Goal: Find contact information: Find contact information

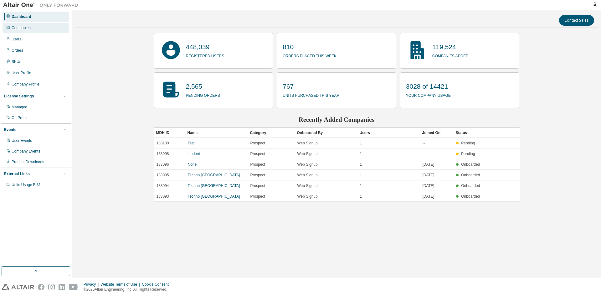
click at [19, 28] on div "Companies" at bounding box center [21, 27] width 19 height 5
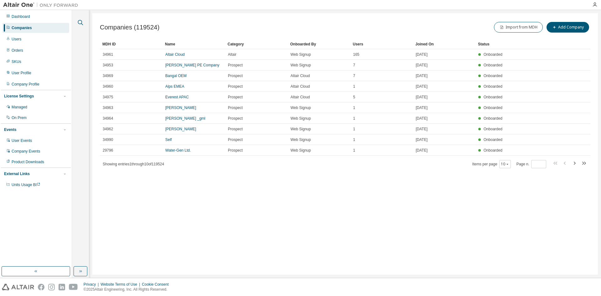
click at [82, 23] on icon "button" at bounding box center [81, 23] width 8 height 8
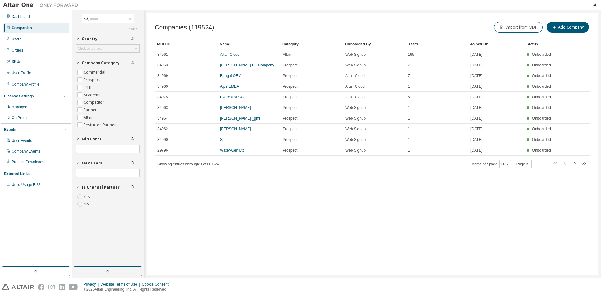
click at [99, 18] on input "text" at bounding box center [109, 19] width 38 height 6
type input "*******"
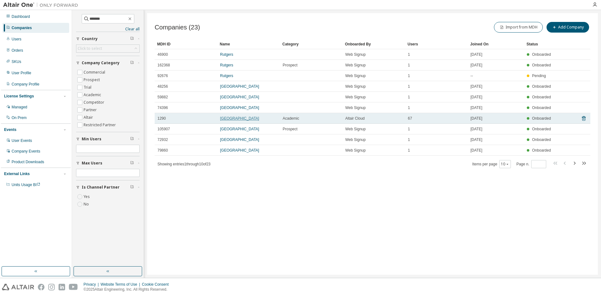
click at [232, 118] on link "[GEOGRAPHIC_DATA]" at bounding box center [239, 118] width 39 height 4
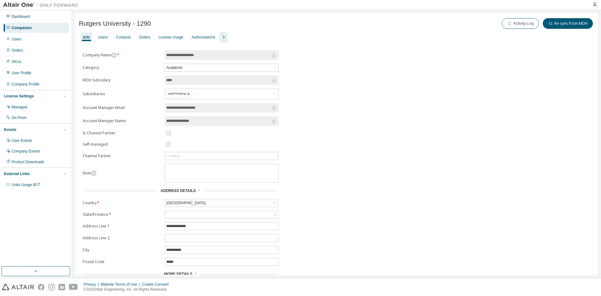
click at [220, 37] on icon "button" at bounding box center [224, 37] width 8 height 8
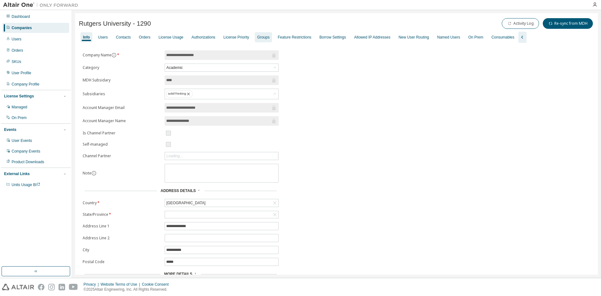
click at [261, 40] on div "Groups" at bounding box center [263, 37] width 17 height 10
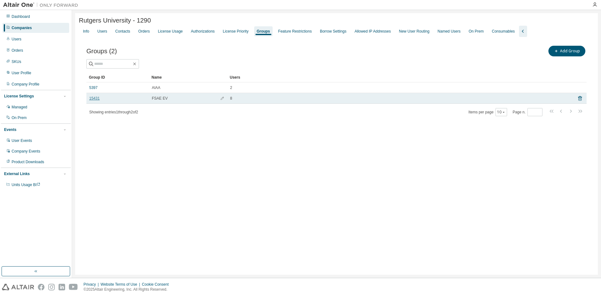
click at [92, 99] on link "15431" at bounding box center [94, 98] width 10 height 5
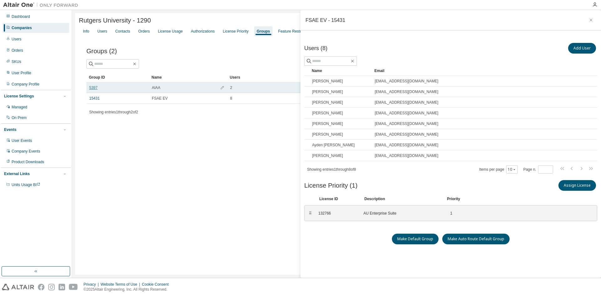
click at [94, 89] on link "5397" at bounding box center [93, 87] width 8 height 5
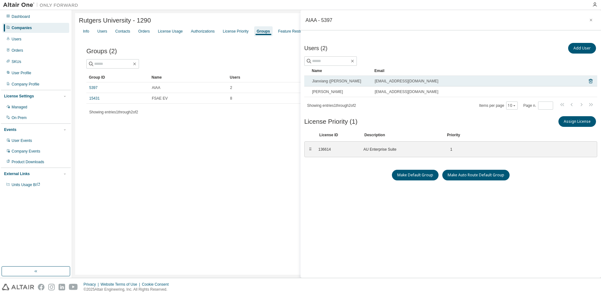
drag, startPoint x: 429, startPoint y: 80, endPoint x: 365, endPoint y: 83, distance: 64.5
click at [365, 83] on tr "Jianxiang ([PERSON_NAME]) [PERSON_NAME] [EMAIL_ADDRESS][DOMAIN_NAME]" at bounding box center [450, 81] width 293 height 11
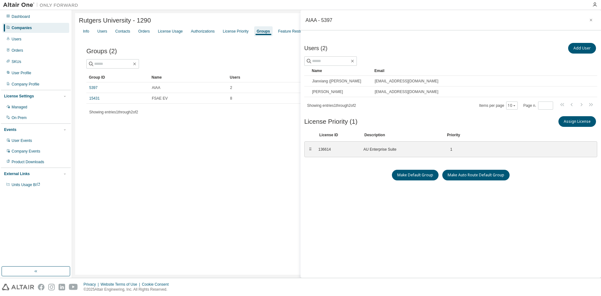
copy tr "[EMAIL_ADDRESS][DOMAIN_NAME]"
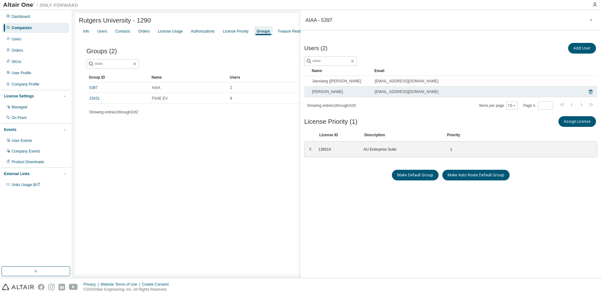
drag, startPoint x: 435, startPoint y: 92, endPoint x: 372, endPoint y: 90, distance: 63.0
click at [372, 90] on td "[EMAIL_ADDRESS][DOMAIN_NAME]" at bounding box center [478, 91] width 212 height 11
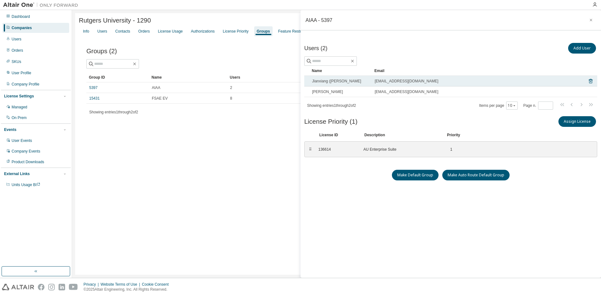
copy span "[EMAIL_ADDRESS][DOMAIN_NAME]"
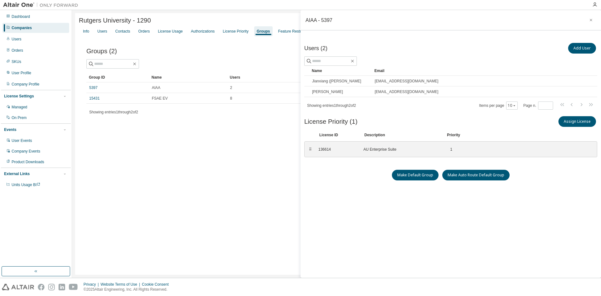
drag, startPoint x: 40, startPoint y: 25, endPoint x: 37, endPoint y: 25, distance: 3.5
click at [40, 24] on div "Companies" at bounding box center [36, 28] width 67 height 10
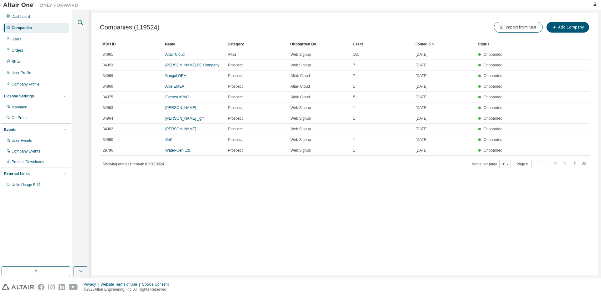
click at [77, 22] on icon "button" at bounding box center [81, 23] width 8 height 8
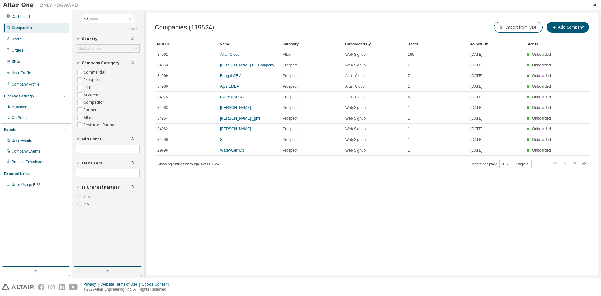
click at [97, 20] on input "text" at bounding box center [109, 19] width 38 height 6
type input "**********"
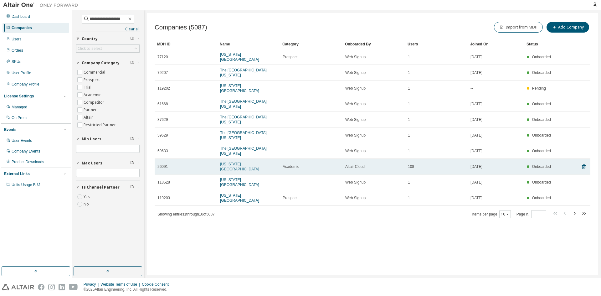
click at [239, 162] on link "[US_STATE][GEOGRAPHIC_DATA]" at bounding box center [239, 166] width 39 height 9
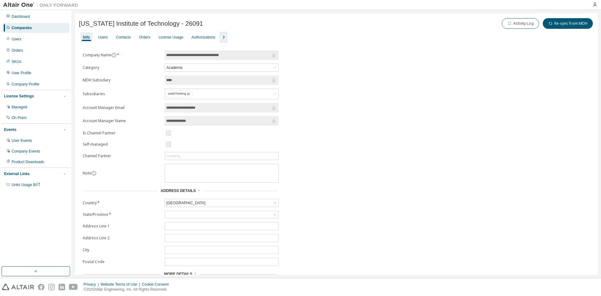
click at [222, 34] on icon "button" at bounding box center [224, 37] width 8 height 8
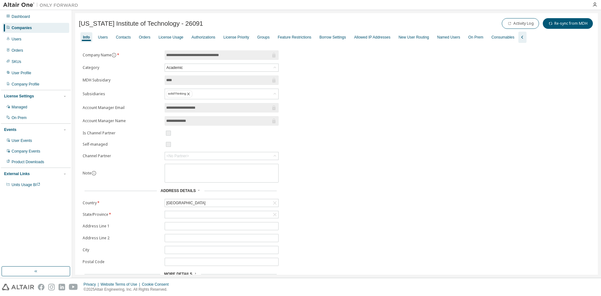
click at [110, 38] on div "Info Users Contacts Orders License Usage Authorizations License Priority Groups…" at bounding box center [336, 37] width 515 height 11
click at [108, 37] on div "Users" at bounding box center [102, 37] width 15 height 10
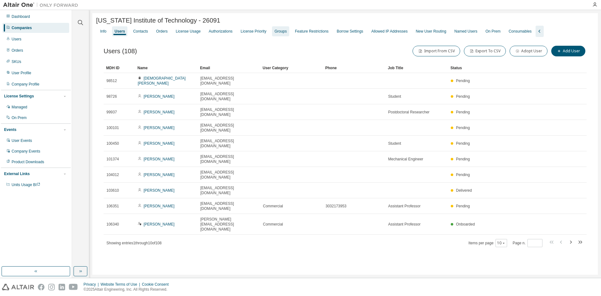
click at [275, 34] on div "Groups" at bounding box center [281, 31] width 12 height 5
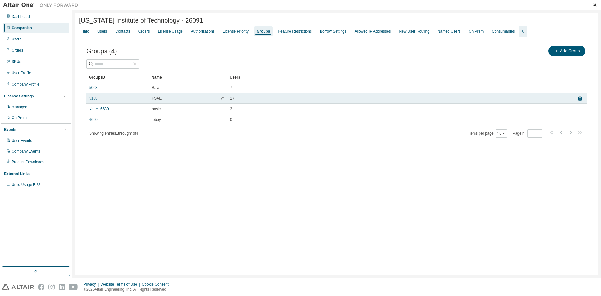
click at [96, 100] on link "5188" at bounding box center [93, 98] width 8 height 5
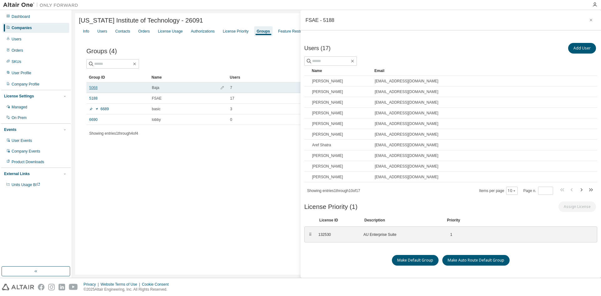
click at [94, 90] on link "5068" at bounding box center [93, 87] width 8 height 5
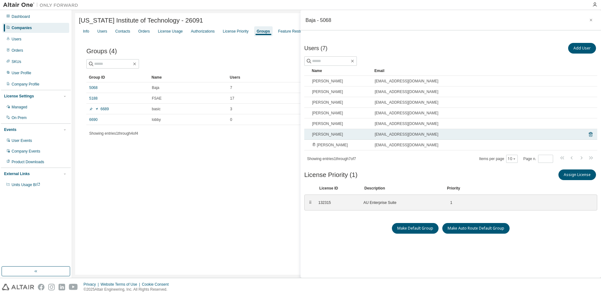
drag, startPoint x: 427, startPoint y: 134, endPoint x: 368, endPoint y: 135, distance: 58.9
click at [368, 135] on tr "[PERSON_NAME] [EMAIL_ADDRESS][DOMAIN_NAME]" at bounding box center [450, 134] width 293 height 11
copy tr "[EMAIL_ADDRESS][DOMAIN_NAME]"
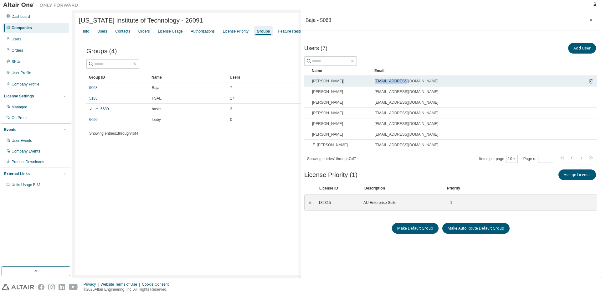
drag, startPoint x: 408, startPoint y: 81, endPoint x: 356, endPoint y: 83, distance: 51.4
click at [356, 83] on tr "[PERSON_NAME] [EMAIL_ADDRESS][DOMAIN_NAME]" at bounding box center [450, 81] width 293 height 11
copy tr "[EMAIL_ADDRESS][DOMAIN_NAME]"
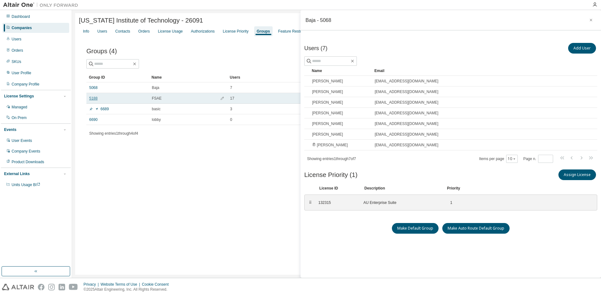
click at [94, 100] on link "5188" at bounding box center [93, 98] width 8 height 5
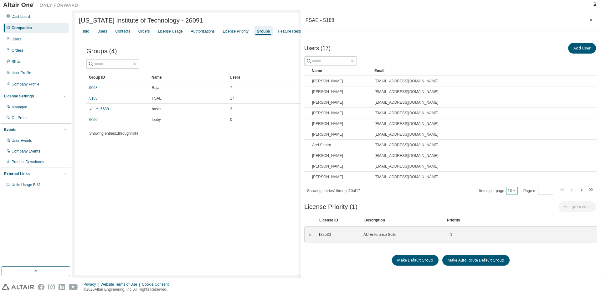
click at [513, 192] on icon "button" at bounding box center [514, 191] width 4 height 4
click at [517, 208] on div "20" at bounding box center [529, 207] width 50 height 8
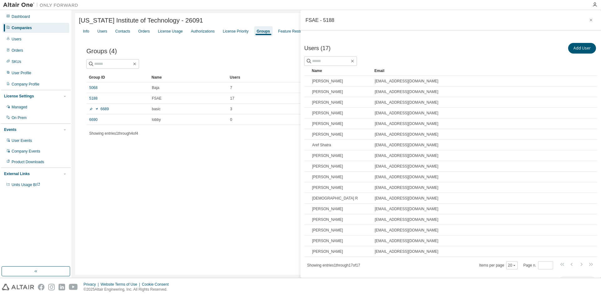
click at [42, 30] on div "Companies" at bounding box center [36, 28] width 67 height 10
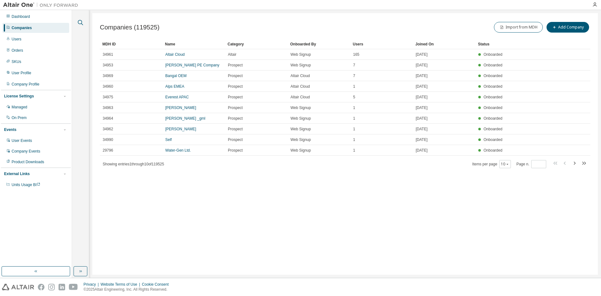
click at [77, 23] on icon "button" at bounding box center [81, 23] width 8 height 8
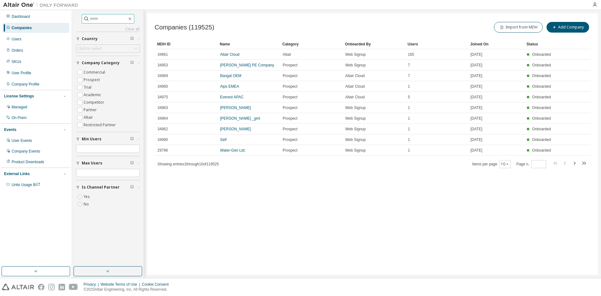
click at [111, 19] on input "text" at bounding box center [109, 19] width 38 height 6
type input "********"
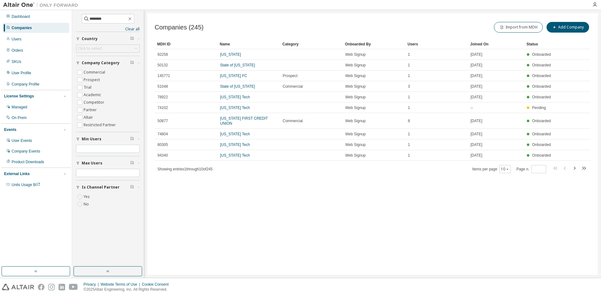
click at [409, 44] on div "Users" at bounding box center [437, 44] width 58 height 10
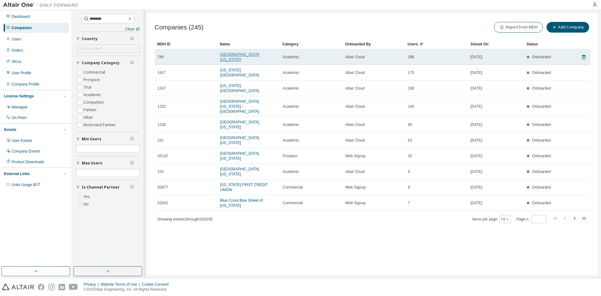
click at [246, 55] on link "[GEOGRAPHIC_DATA][US_STATE]" at bounding box center [239, 56] width 39 height 9
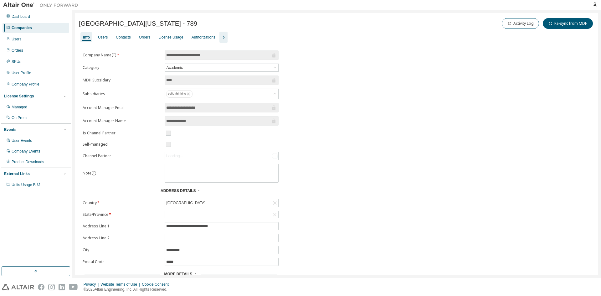
click at [224, 35] on icon "button" at bounding box center [224, 37] width 8 height 8
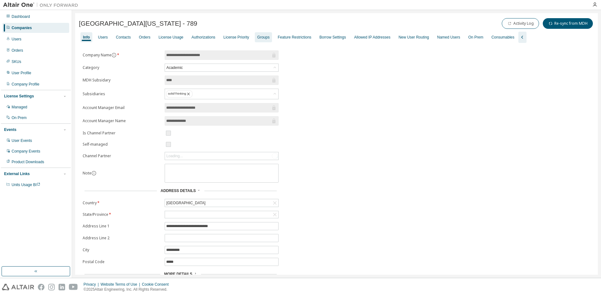
click at [264, 39] on div "Groups" at bounding box center [263, 37] width 12 height 5
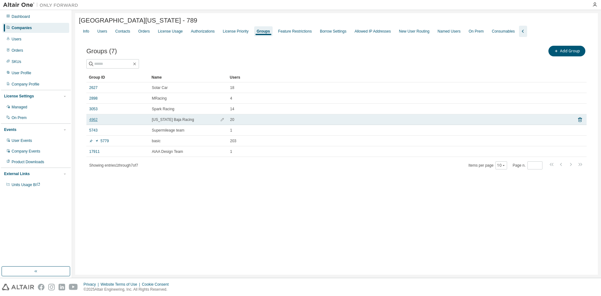
click at [95, 121] on link "4962" at bounding box center [93, 119] width 8 height 5
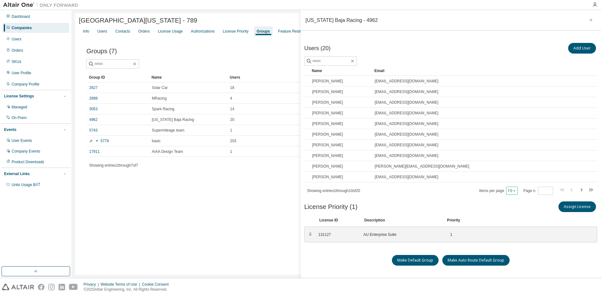
click at [508, 188] on button "10" at bounding box center [512, 190] width 8 height 5
click at [518, 206] on div "20" at bounding box center [529, 207] width 50 height 8
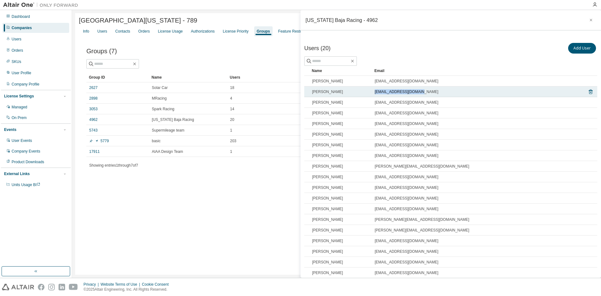
drag, startPoint x: 426, startPoint y: 90, endPoint x: 374, endPoint y: 90, distance: 51.3
click at [374, 90] on td "[EMAIL_ADDRESS][DOMAIN_NAME]" at bounding box center [476, 91] width 209 height 11
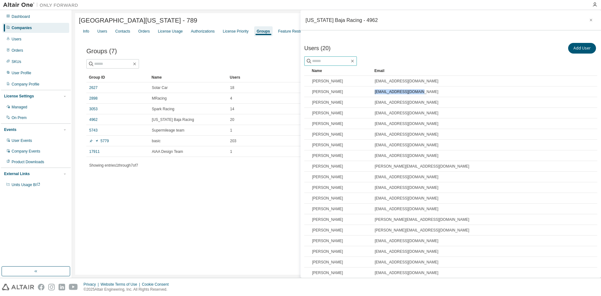
copy span "[EMAIL_ADDRESS][DOMAIN_NAME]"
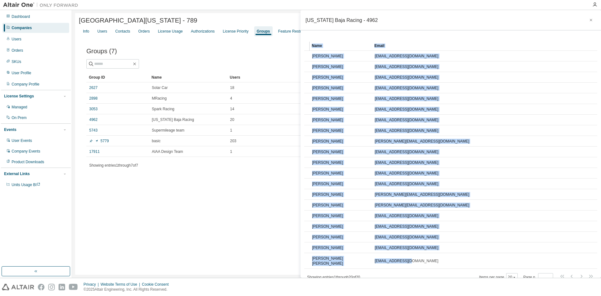
scroll to position [21, 0]
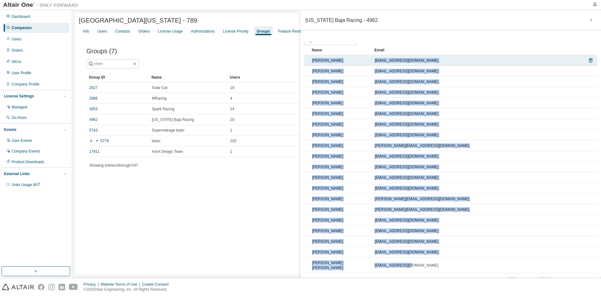
drag, startPoint x: 410, startPoint y: 249, endPoint x: 311, endPoint y: 60, distance: 213.1
click at [311, 60] on tbody "[PERSON_NAME] [EMAIL_ADDRESS][DOMAIN_NAME] [PERSON_NAME] [EMAIL_ADDRESS][DOMAIN…" at bounding box center [450, 164] width 293 height 218
copy tbody "[PERSON_NAME] [EMAIL_ADDRESS][DOMAIN_NAME] [PERSON_NAME] [EMAIL_ADDRESS][DOMAIN…"
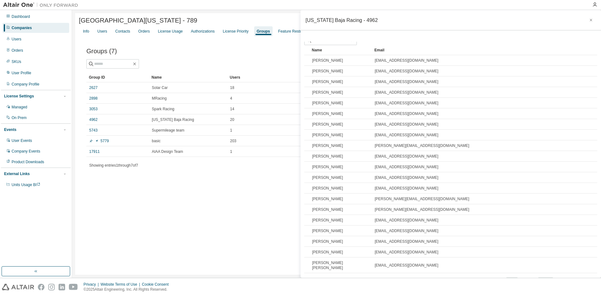
click at [441, 37] on div "Users (20) Add User Clear Load Save Save As Field Operator Value Select filter …" at bounding box center [451, 158] width 301 height 242
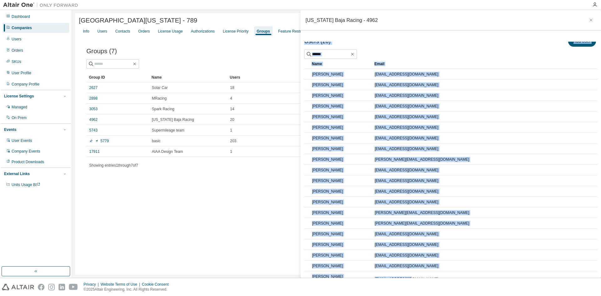
scroll to position [0, 0]
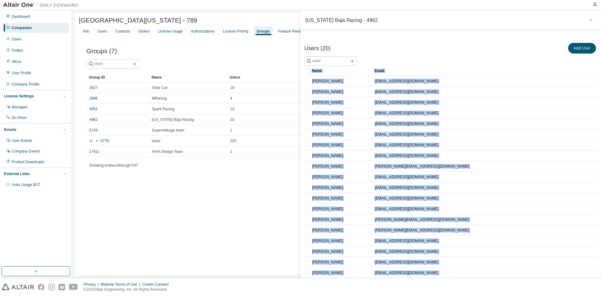
drag, startPoint x: 435, startPoint y: 232, endPoint x: 311, endPoint y: 72, distance: 201.7
click at [311, 72] on table "Name Email [PERSON_NAME] [EMAIL_ADDRESS][DOMAIN_NAME] [PERSON_NAME] [EMAIL_ADDR…" at bounding box center [450, 180] width 293 height 228
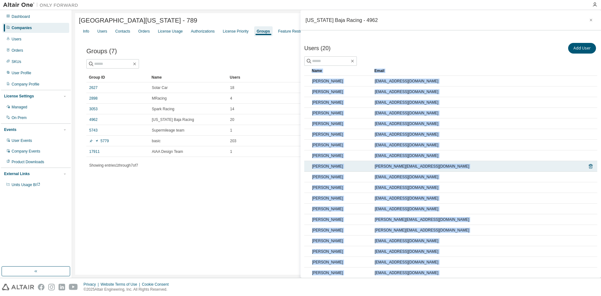
copy table "Name Email [PERSON_NAME] [EMAIL_ADDRESS][DOMAIN_NAME] [PERSON_NAME] [EMAIL_ADDR…"
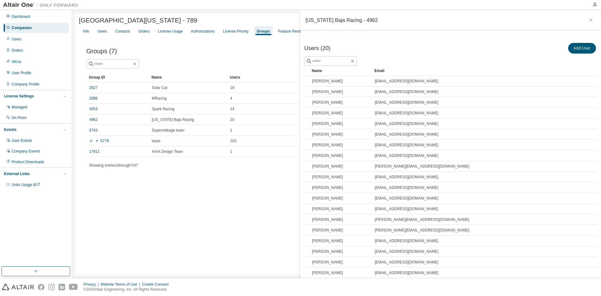
click at [33, 28] on div "Companies" at bounding box center [36, 28] width 67 height 10
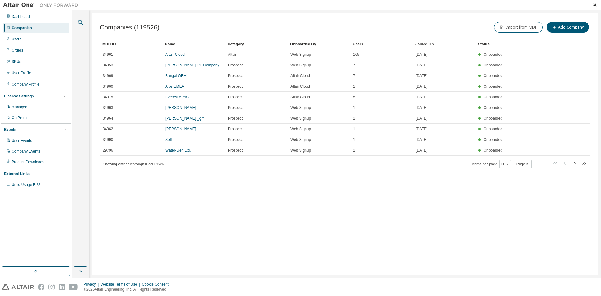
click at [80, 23] on icon "button" at bounding box center [81, 23] width 8 height 8
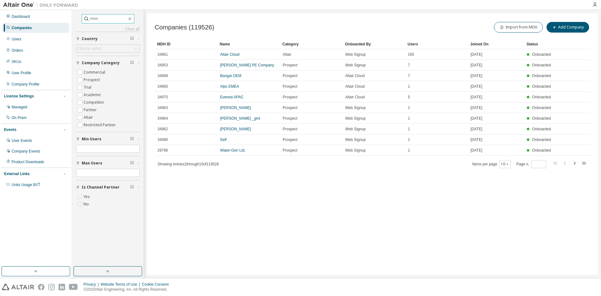
click at [107, 21] on input "text" at bounding box center [109, 19] width 38 height 6
type input "**********"
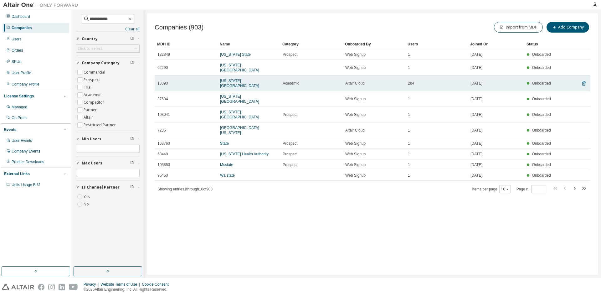
click at [246, 75] on td "[US_STATE][GEOGRAPHIC_DATA]" at bounding box center [248, 83] width 63 height 16
click at [245, 79] on link "[US_STATE][GEOGRAPHIC_DATA]" at bounding box center [239, 83] width 39 height 9
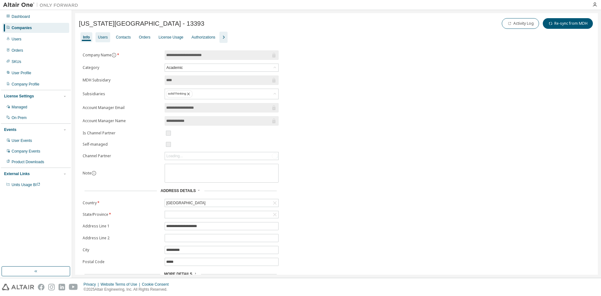
click at [106, 39] on div "Users" at bounding box center [103, 37] width 10 height 5
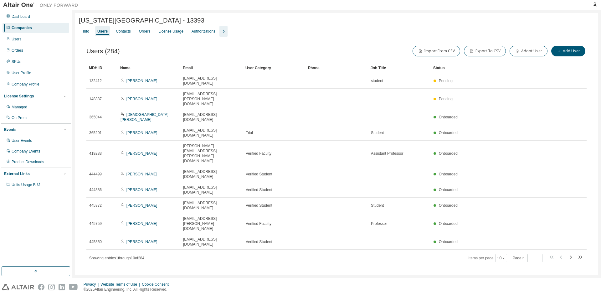
click at [219, 30] on div "Info Users Contacts Orders License Usage Authorizations" at bounding box center [336, 31] width 515 height 11
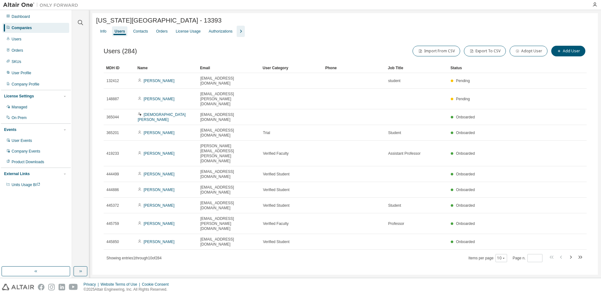
click at [240, 33] on icon "button" at bounding box center [241, 31] width 2 height 3
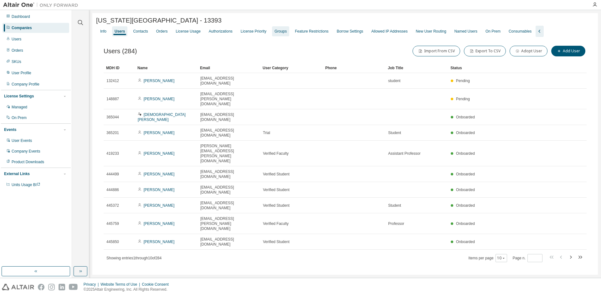
click at [275, 32] on div "Groups" at bounding box center [281, 31] width 12 height 5
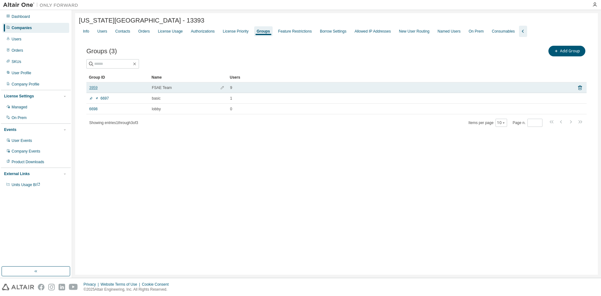
click at [95, 88] on link "3959" at bounding box center [93, 87] width 8 height 5
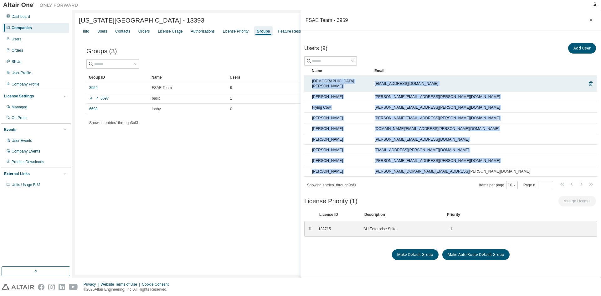
drag, startPoint x: 471, startPoint y: 167, endPoint x: 311, endPoint y: 81, distance: 181.5
click at [311, 81] on tbody "[PERSON_NAME] [PERSON_NAME][EMAIL_ADDRESS][DOMAIN_NAME] [PERSON_NAME] [PERSON_N…" at bounding box center [450, 126] width 293 height 101
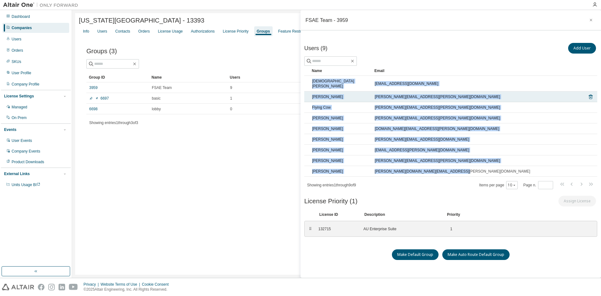
copy tbody "[PERSON_NAME] [PERSON_NAME][EMAIL_ADDRESS][DOMAIN_NAME] [PERSON_NAME] [PERSON_N…"
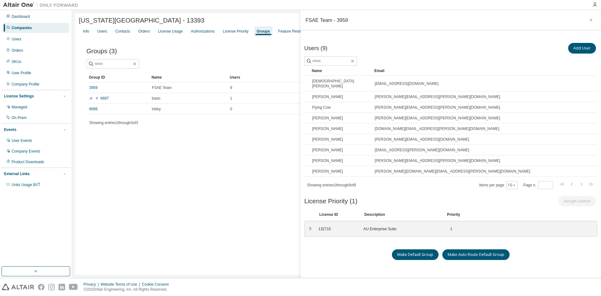
click at [451, 49] on div "Add User" at bounding box center [524, 48] width 147 height 13
click at [25, 30] on div "Companies" at bounding box center [36, 28] width 67 height 10
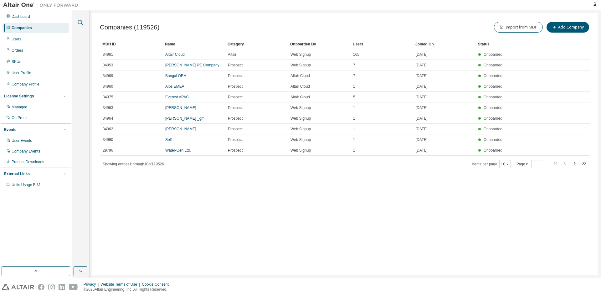
click at [82, 22] on icon "button" at bounding box center [81, 23] width 8 height 8
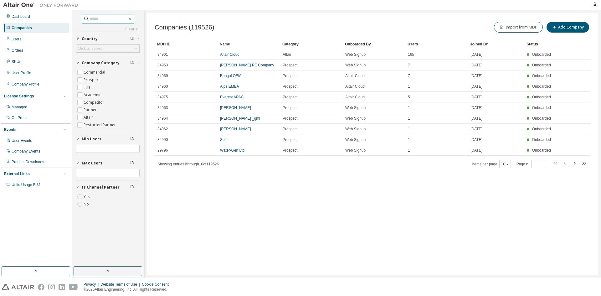
click at [104, 16] on input "text" at bounding box center [109, 19] width 38 height 6
type input "*******"
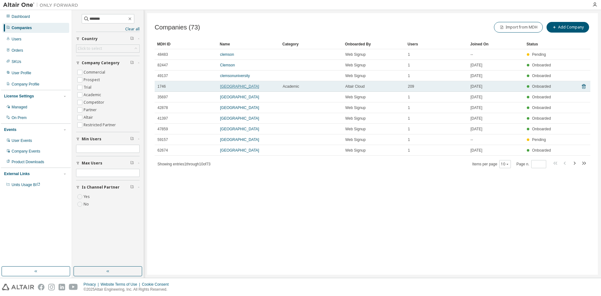
click at [239, 86] on link "[GEOGRAPHIC_DATA]" at bounding box center [239, 86] width 39 height 4
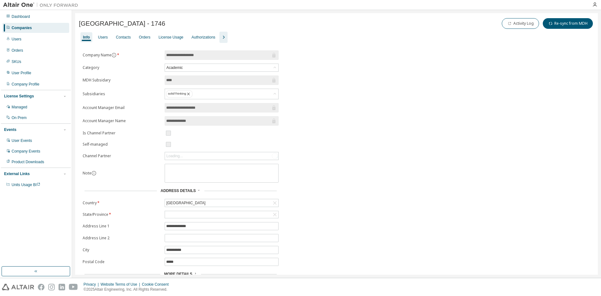
click at [220, 34] on icon "button" at bounding box center [224, 37] width 8 height 8
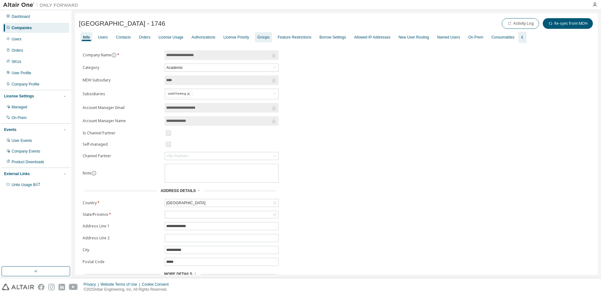
click at [258, 37] on div "Groups" at bounding box center [263, 37] width 12 height 5
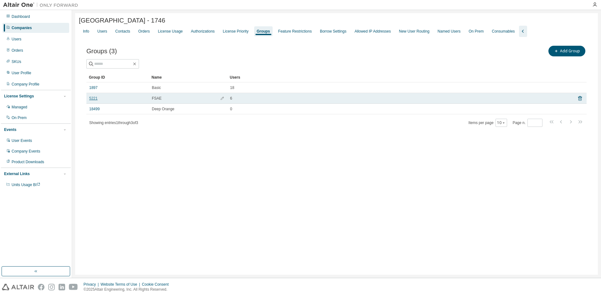
click at [94, 99] on link "5221" at bounding box center [93, 98] width 8 height 5
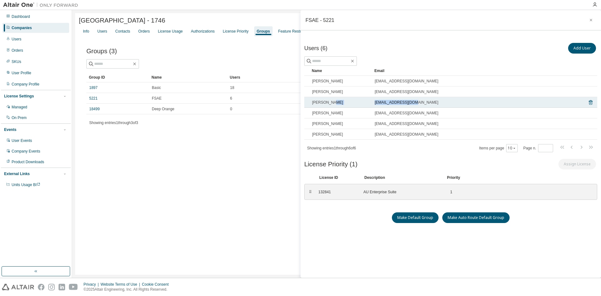
drag, startPoint x: 422, startPoint y: 100, endPoint x: 365, endPoint y: 104, distance: 56.8
click at [365, 104] on tr "[PERSON_NAME] [EMAIL_ADDRESS][DOMAIN_NAME]" at bounding box center [450, 102] width 293 height 11
copy tr "[EMAIL_ADDRESS][DOMAIN_NAME]"
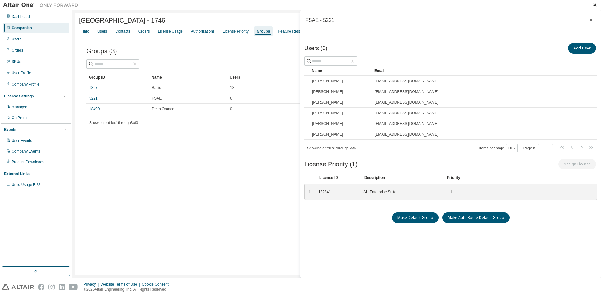
click at [26, 28] on div "Companies" at bounding box center [22, 27] width 20 height 5
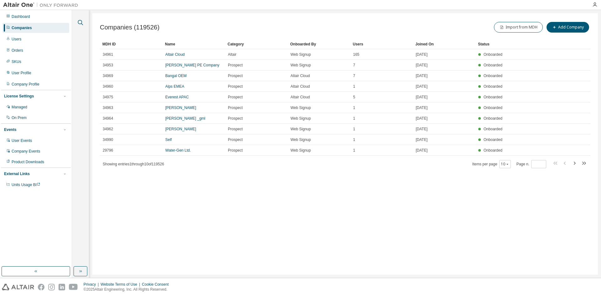
click at [79, 21] on icon "button" at bounding box center [81, 23] width 8 height 8
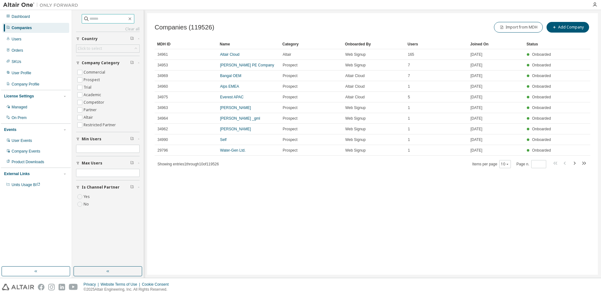
click at [98, 21] on input "text" at bounding box center [109, 19] width 38 height 6
type input "*********"
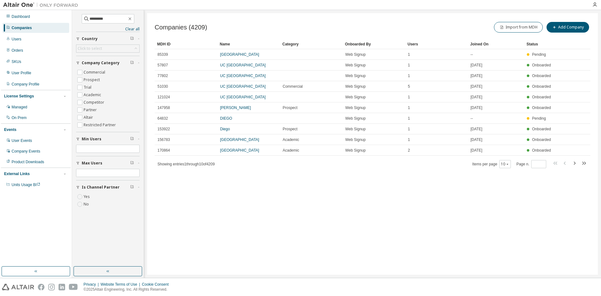
click at [411, 44] on div "Users" at bounding box center [437, 44] width 58 height 10
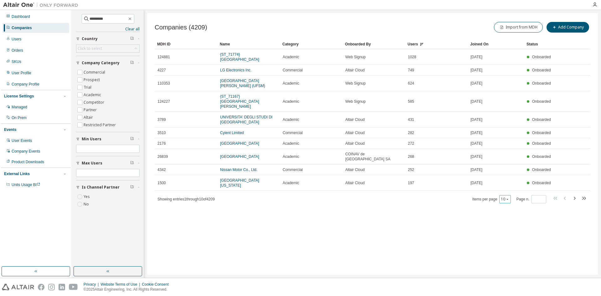
click at [505, 197] on button "10" at bounding box center [505, 199] width 8 height 5
click at [510, 230] on div "100" at bounding box center [525, 228] width 50 height 8
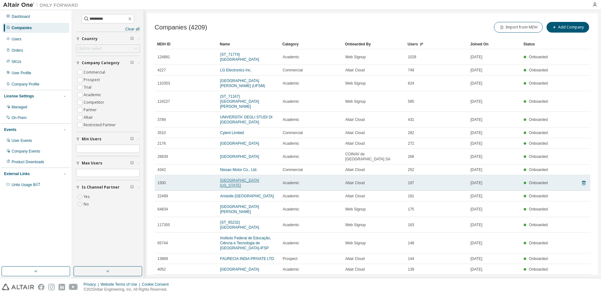
click at [259, 178] on link "[GEOGRAPHIC_DATA][US_STATE]" at bounding box center [239, 182] width 39 height 9
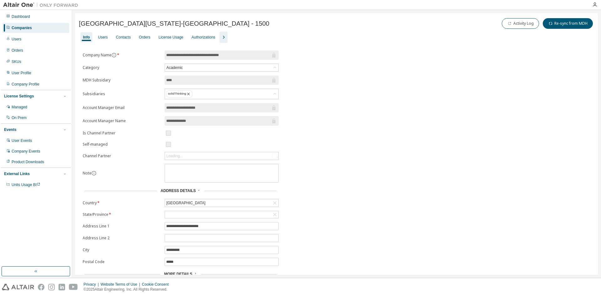
click at [223, 39] on icon "button" at bounding box center [224, 37] width 2 height 3
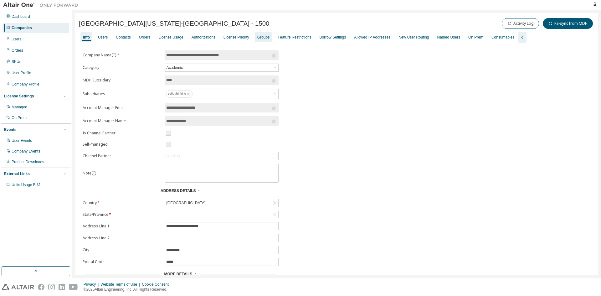
click at [257, 39] on div "Groups" at bounding box center [263, 37] width 12 height 5
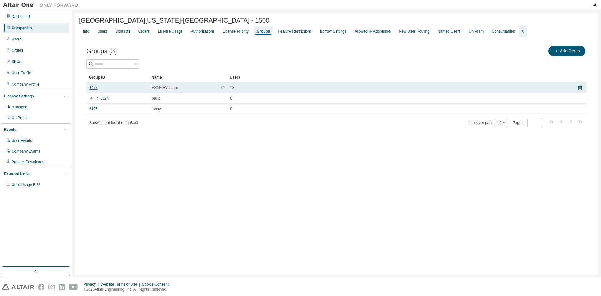
click at [95, 87] on link "4477" at bounding box center [93, 87] width 8 height 5
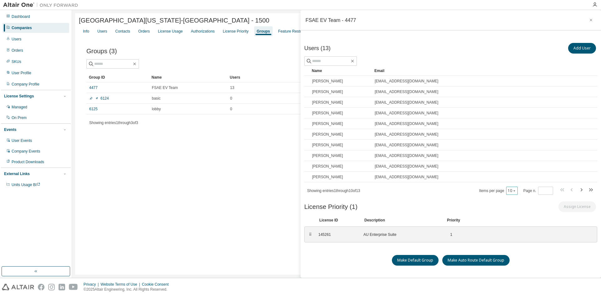
click at [512, 190] on icon "button" at bounding box center [514, 191] width 4 height 4
click at [510, 204] on div "20" at bounding box center [529, 207] width 50 height 8
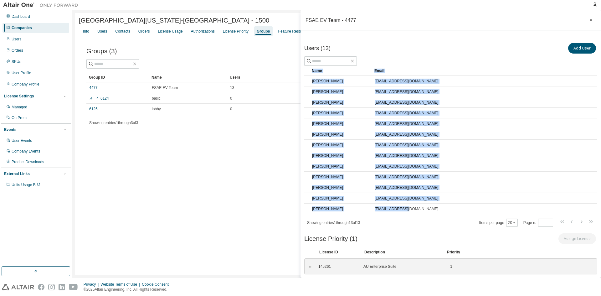
drag, startPoint x: 436, startPoint y: 208, endPoint x: 302, endPoint y: 69, distance: 193.1
click at [302, 69] on div "Users (13) Add User Clear Load Save Save As Field Operator Value Select filter …" at bounding box center [451, 158] width 301 height 242
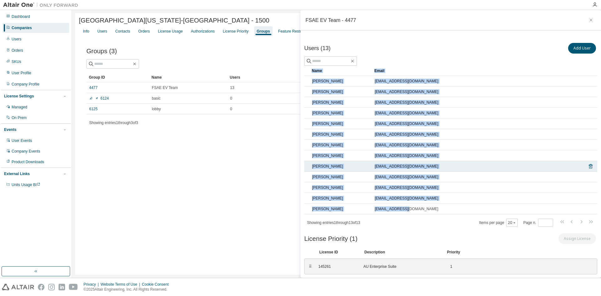
copy div "Name Email [PERSON_NAME] [EMAIL_ADDRESS][DOMAIN_NAME] [PERSON_NAME] [EMAIL_ADDR…"
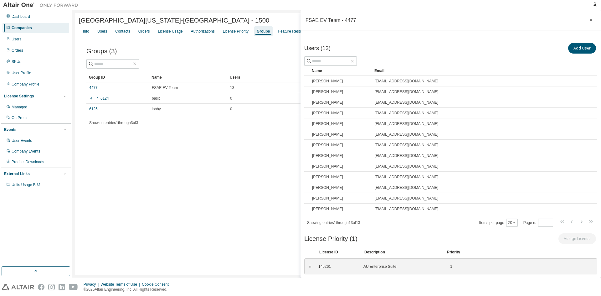
click at [321, 224] on span "Showing entries 1 through 13 of 13" at bounding box center [333, 222] width 53 height 4
click at [43, 30] on div "Companies" at bounding box center [36, 28] width 67 height 10
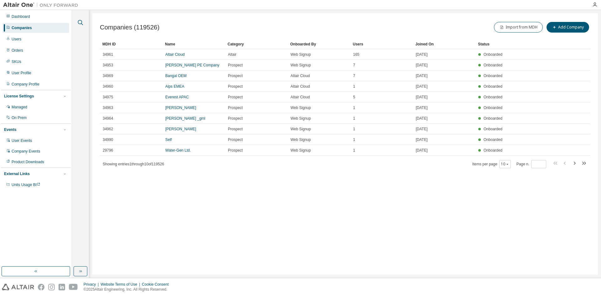
click at [78, 22] on icon "button" at bounding box center [80, 22] width 5 height 5
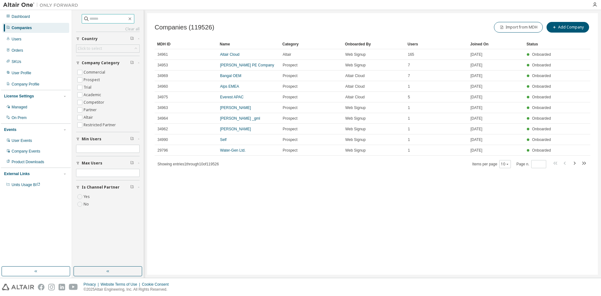
click at [106, 19] on input "text" at bounding box center [109, 19] width 38 height 6
type input "********"
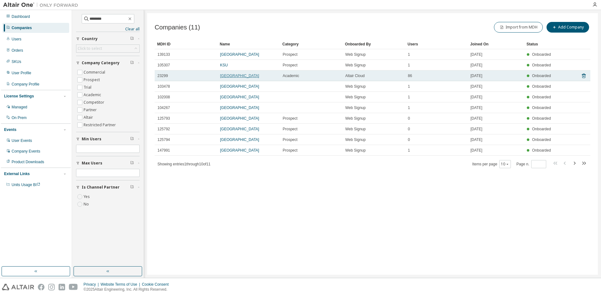
click at [251, 78] on link "[GEOGRAPHIC_DATA]" at bounding box center [239, 76] width 39 height 4
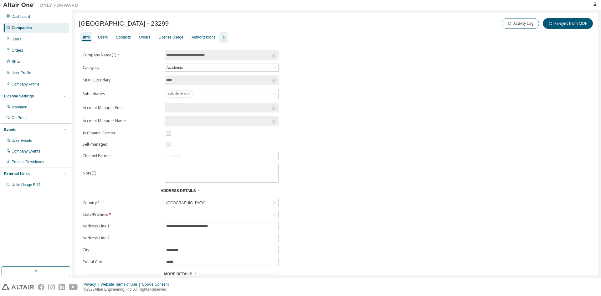
click at [223, 38] on icon "button" at bounding box center [224, 37] width 2 height 3
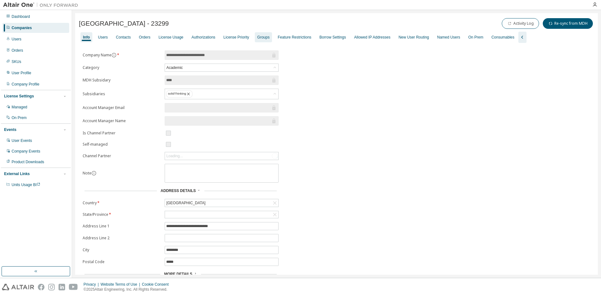
click at [259, 39] on div "Groups" at bounding box center [263, 37] width 12 height 5
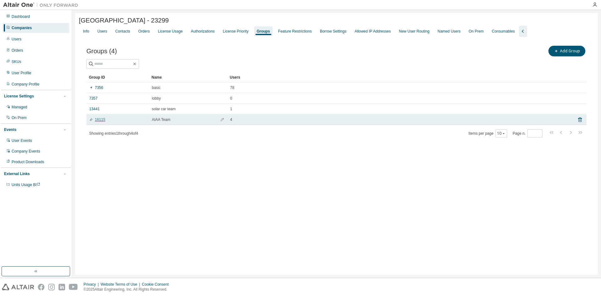
click at [102, 121] on link "16115" at bounding box center [97, 119] width 16 height 5
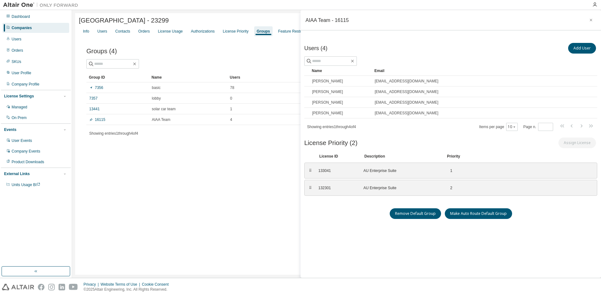
click at [32, 29] on div "Companies" at bounding box center [36, 28] width 67 height 10
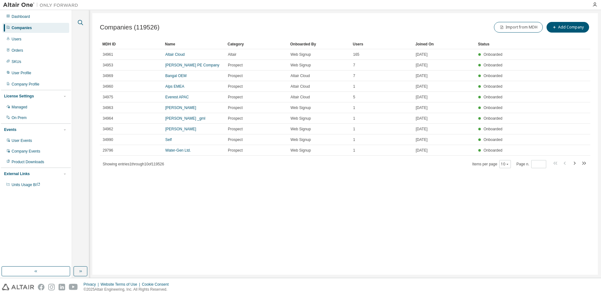
click at [80, 26] on button "button" at bounding box center [80, 22] width 8 height 8
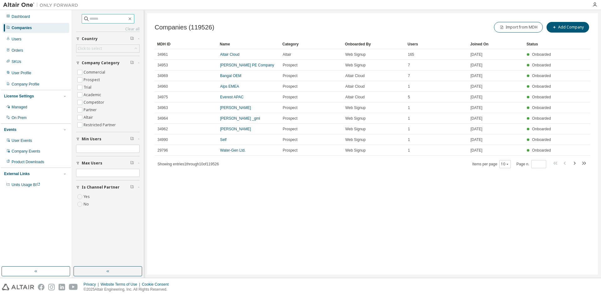
click at [102, 22] on span at bounding box center [108, 18] width 53 height 9
click at [102, 19] on input "text" at bounding box center [109, 19] width 38 height 6
type input "**********"
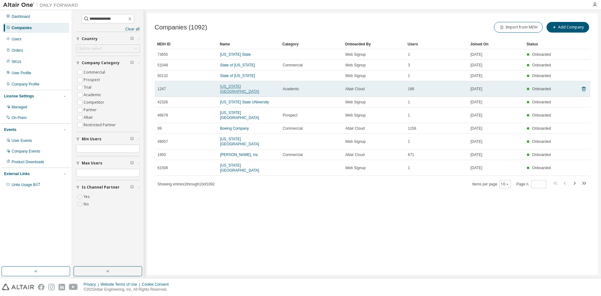
click at [240, 86] on link "[US_STATE][GEOGRAPHIC_DATA]" at bounding box center [239, 88] width 39 height 9
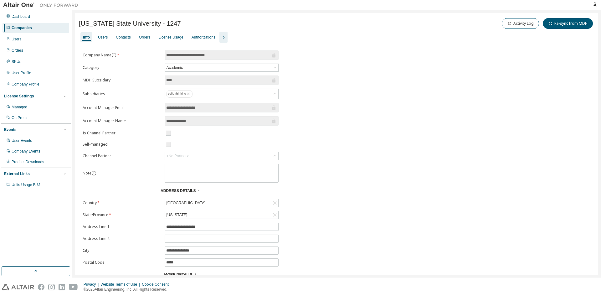
click at [220, 38] on icon "button" at bounding box center [224, 37] width 8 height 8
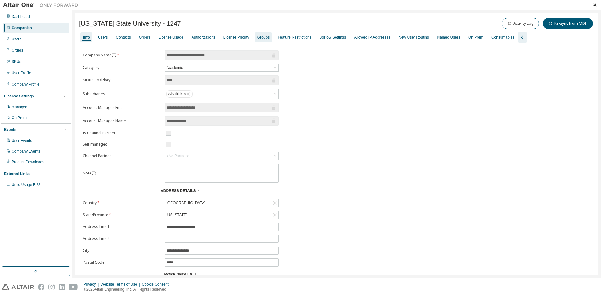
click at [264, 40] on div "Groups" at bounding box center [263, 37] width 17 height 10
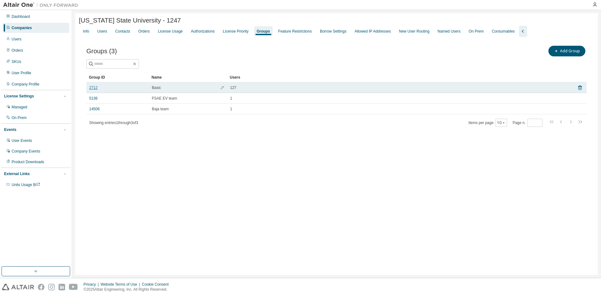
click at [93, 87] on link "2712" at bounding box center [93, 87] width 8 height 5
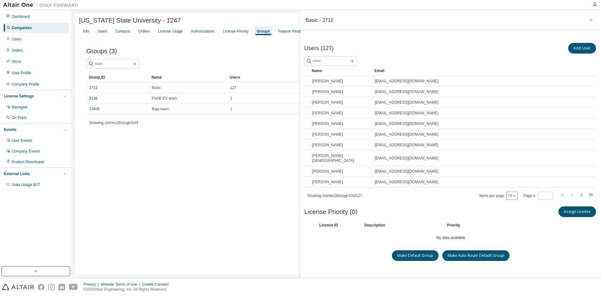
click at [512, 194] on icon "button" at bounding box center [514, 196] width 4 height 4
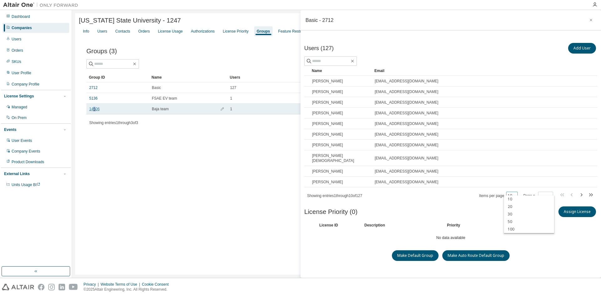
click at [95, 108] on link "14506" at bounding box center [94, 108] width 10 height 5
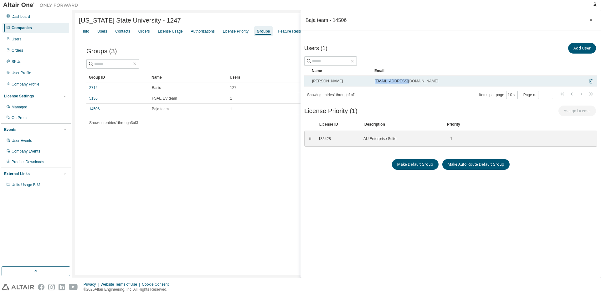
drag, startPoint x: 412, startPoint y: 83, endPoint x: 374, endPoint y: 82, distance: 37.6
click at [374, 82] on td "[EMAIL_ADDRESS][DOMAIN_NAME]" at bounding box center [478, 81] width 212 height 11
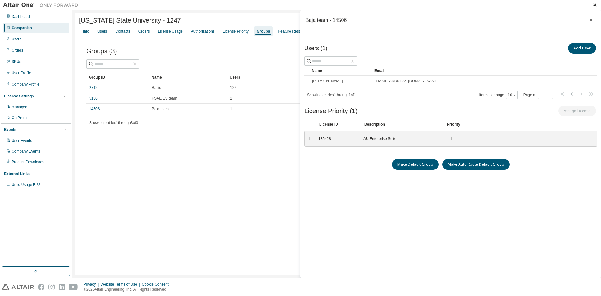
click at [28, 31] on div "Companies" at bounding box center [36, 28] width 67 height 10
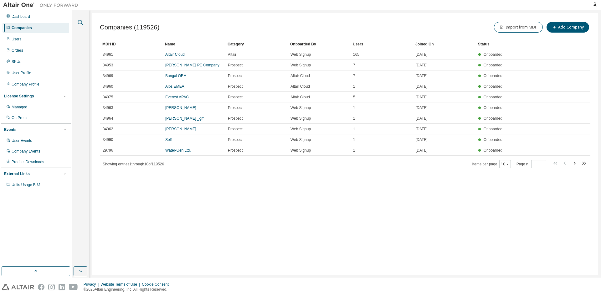
click at [80, 26] on icon "button" at bounding box center [81, 23] width 8 height 8
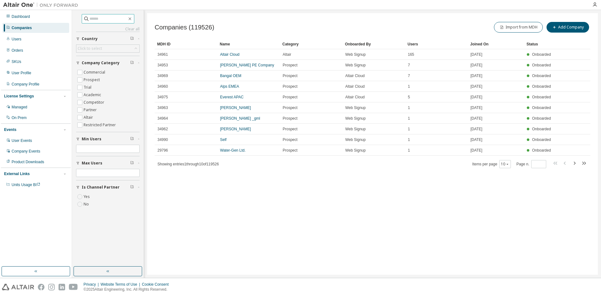
click at [93, 20] on input "text" at bounding box center [109, 19] width 38 height 6
type input "******"
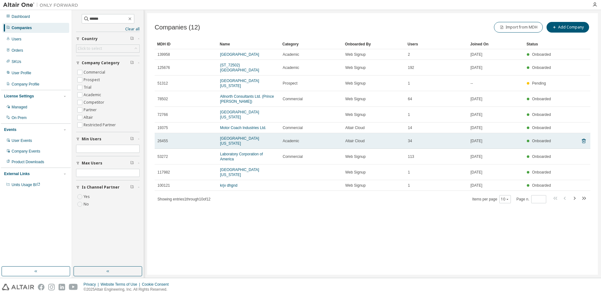
click at [258, 133] on td "[GEOGRAPHIC_DATA][US_STATE]" at bounding box center [248, 141] width 63 height 16
click at [258, 136] on link "[GEOGRAPHIC_DATA][US_STATE]" at bounding box center [239, 140] width 39 height 9
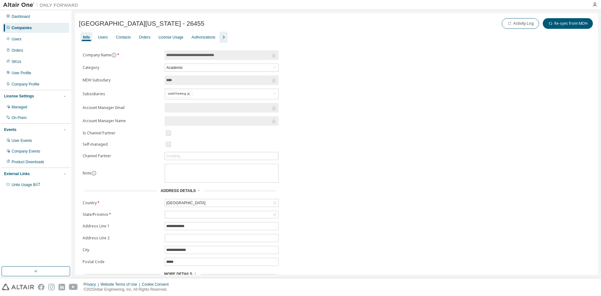
click at [220, 39] on icon "button" at bounding box center [224, 37] width 8 height 8
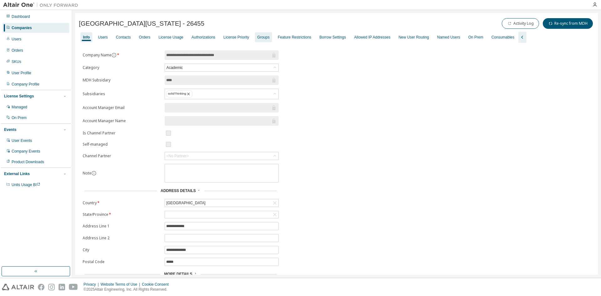
click at [260, 39] on div "Groups" at bounding box center [263, 37] width 12 height 5
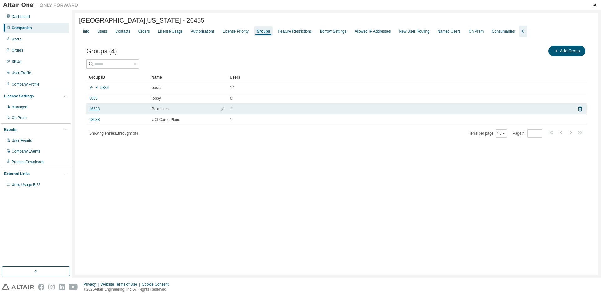
click at [95, 111] on link "16528" at bounding box center [94, 108] width 10 height 5
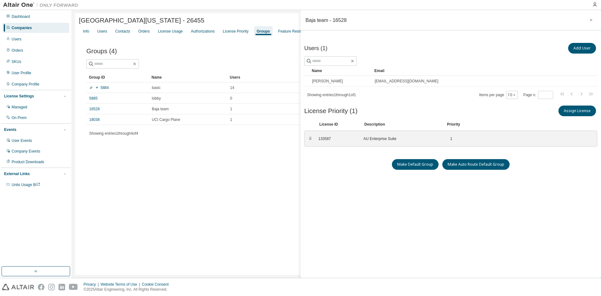
click at [18, 29] on div "Companies" at bounding box center [22, 27] width 20 height 5
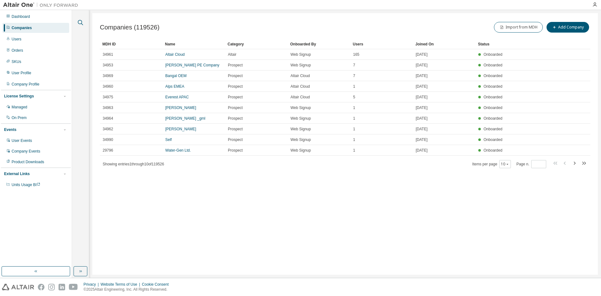
click at [83, 20] on icon "button" at bounding box center [81, 23] width 8 height 8
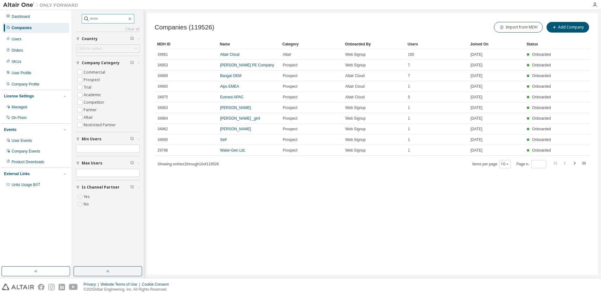
click at [111, 19] on input "text" at bounding box center [109, 19] width 38 height 6
type input "**********"
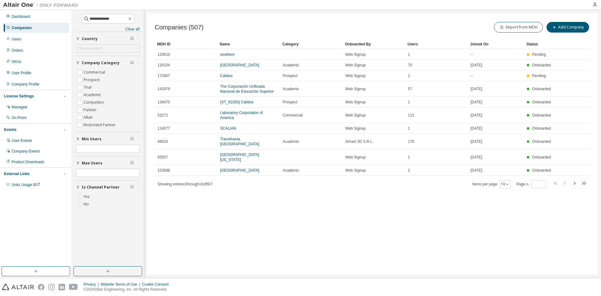
click at [410, 41] on div "Users" at bounding box center [437, 44] width 58 height 10
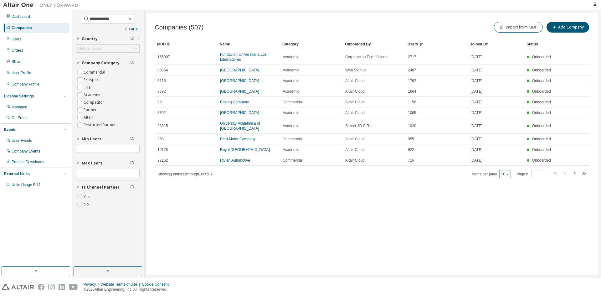
click at [504, 172] on button "10" at bounding box center [505, 174] width 8 height 5
click at [511, 211] on div "100" at bounding box center [525, 213] width 50 height 8
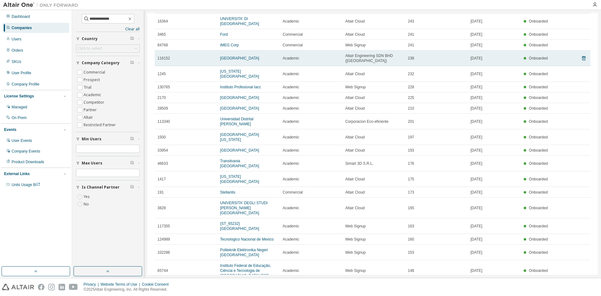
scroll to position [344, 0]
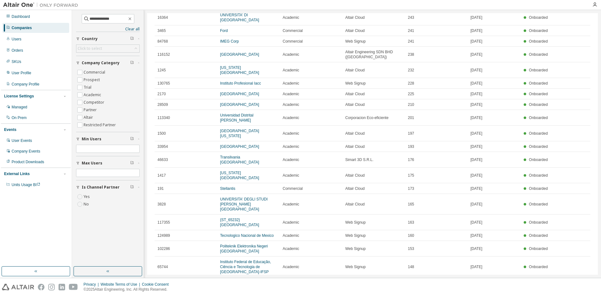
click at [247, 280] on link "[GEOGRAPHIC_DATA][US_STATE]" at bounding box center [239, 284] width 39 height 9
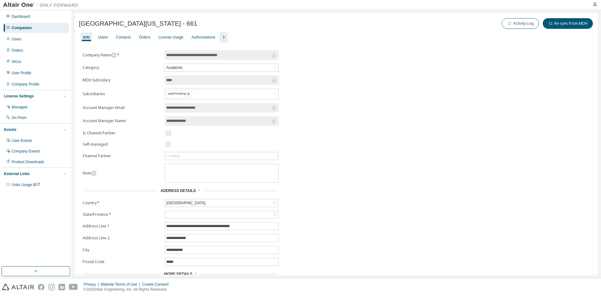
click at [220, 37] on icon "button" at bounding box center [224, 37] width 8 height 8
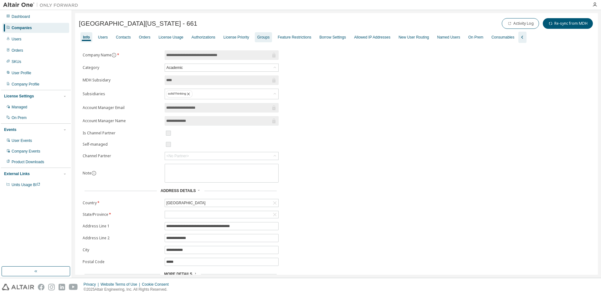
click at [261, 37] on div "Groups" at bounding box center [263, 37] width 12 height 5
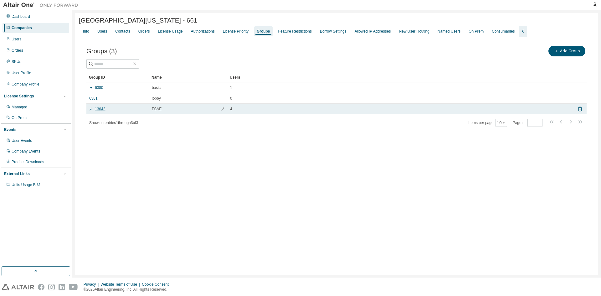
click at [101, 111] on link "13642" at bounding box center [97, 108] width 16 height 5
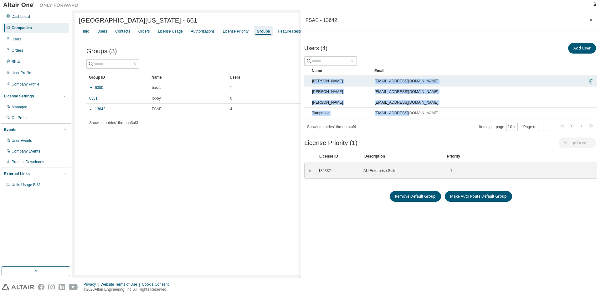
drag, startPoint x: 414, startPoint y: 113, endPoint x: 306, endPoint y: 79, distance: 114.0
click at [306, 79] on tbody "[PERSON_NAME] [EMAIL_ADDRESS][DOMAIN_NAME] [PERSON_NAME] [PERSON_NAME][EMAIL_AD…" at bounding box center [450, 97] width 293 height 43
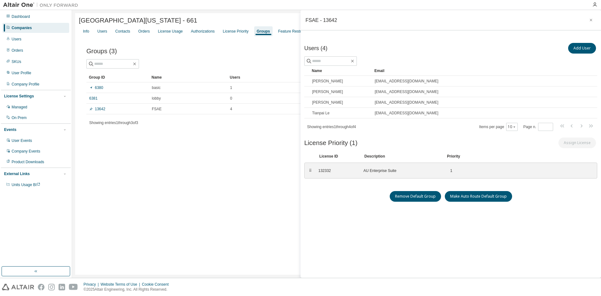
click at [30, 24] on div "Companies" at bounding box center [36, 28] width 67 height 10
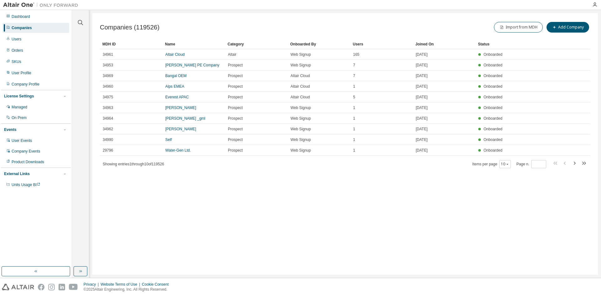
click at [75, 22] on div at bounding box center [80, 19] width 15 height 16
click at [76, 22] on button "button" at bounding box center [80, 22] width 8 height 8
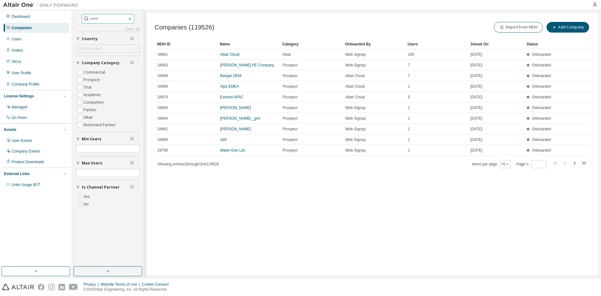
click at [106, 19] on input "text" at bounding box center [109, 19] width 38 height 6
type input "****"
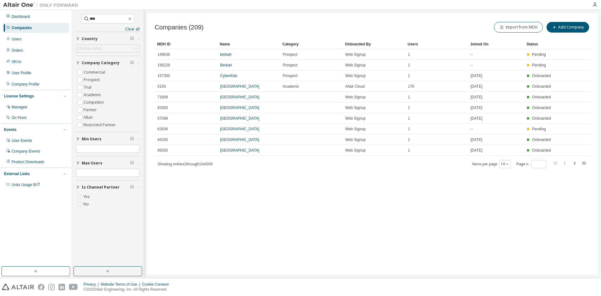
click at [411, 44] on div "Users" at bounding box center [437, 44] width 58 height 10
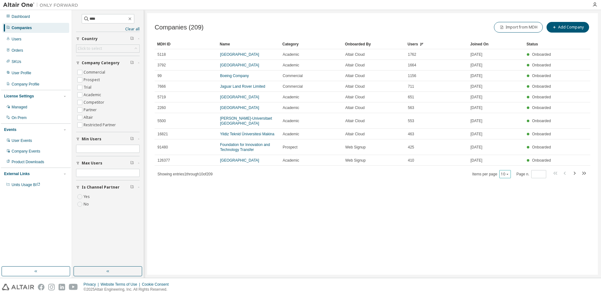
click at [508, 174] on icon "button" at bounding box center [508, 174] width 2 height 1
click at [514, 211] on div "100" at bounding box center [525, 213] width 50 height 8
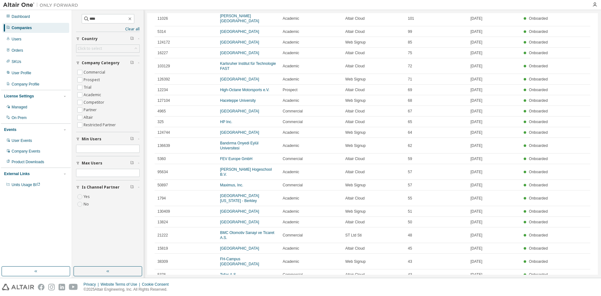
scroll to position [407, 0]
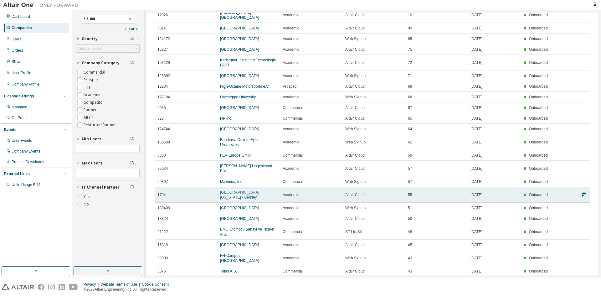
click at [246, 190] on link "[GEOGRAPHIC_DATA][US_STATE] - Berkley" at bounding box center [239, 194] width 39 height 9
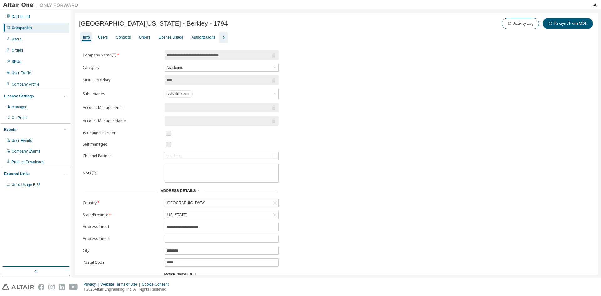
click at [222, 38] on icon "button" at bounding box center [224, 37] width 8 height 8
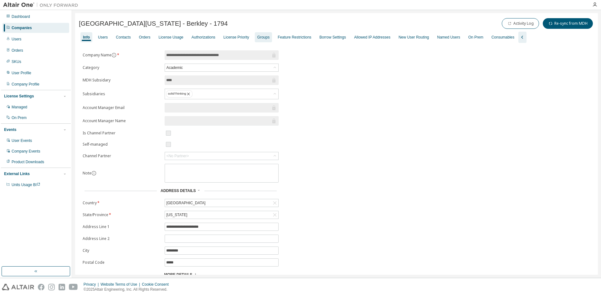
click at [257, 40] on div "Groups" at bounding box center [263, 37] width 17 height 10
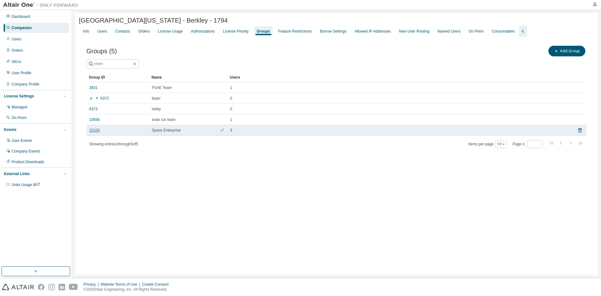
click at [95, 130] on link "15109" at bounding box center [94, 130] width 10 height 5
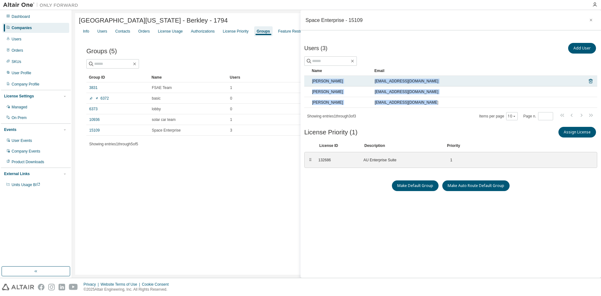
drag, startPoint x: 426, startPoint y: 102, endPoint x: 308, endPoint y: 76, distance: 121.0
click at [308, 76] on tbody "[PERSON_NAME] [EMAIL_ADDRESS][DOMAIN_NAME] [PERSON_NAME] [EMAIL_ADDRESS][DOMAIN…" at bounding box center [450, 92] width 293 height 32
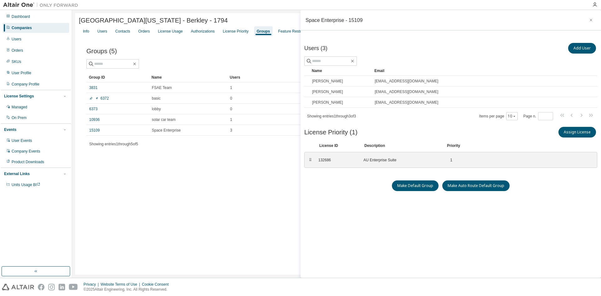
click at [20, 27] on div "Companies" at bounding box center [22, 27] width 20 height 5
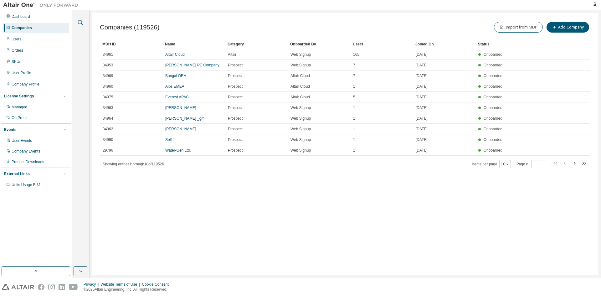
click at [81, 25] on icon "button" at bounding box center [81, 23] width 8 height 8
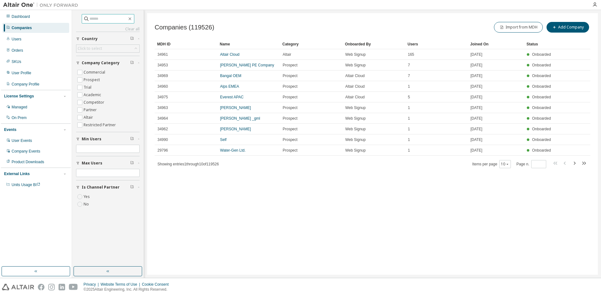
click at [115, 19] on input "text" at bounding box center [109, 19] width 38 height 6
type input "*****"
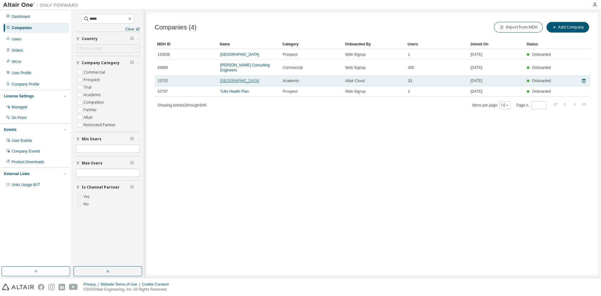
click at [238, 79] on link "[GEOGRAPHIC_DATA]" at bounding box center [239, 81] width 39 height 4
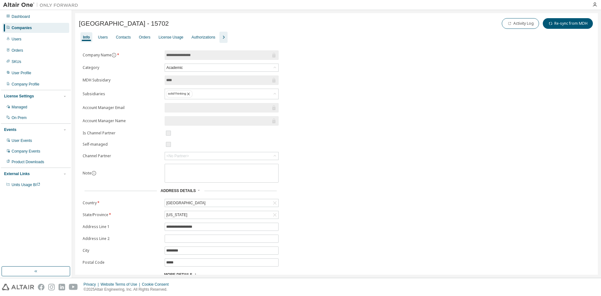
click at [223, 35] on icon "button" at bounding box center [224, 37] width 8 height 8
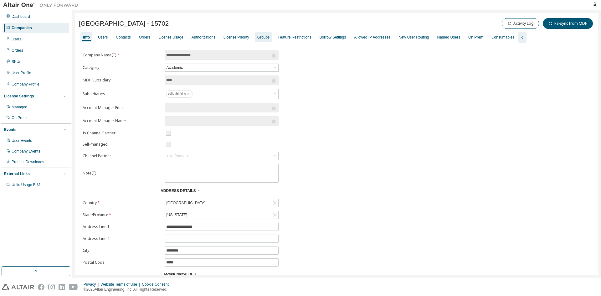
click at [258, 39] on div "Groups" at bounding box center [263, 37] width 12 height 5
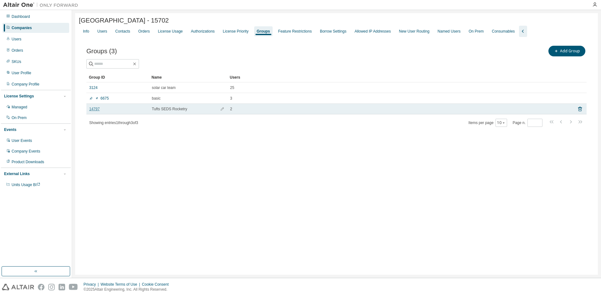
click at [93, 110] on link "14797" at bounding box center [94, 108] width 10 height 5
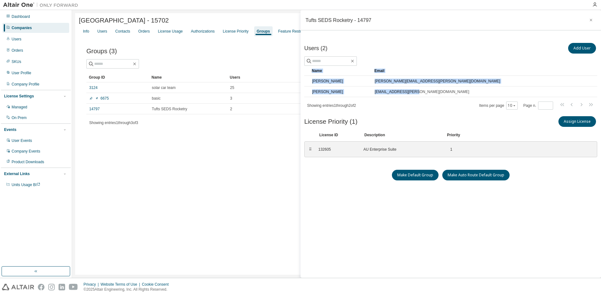
drag, startPoint x: 425, startPoint y: 91, endPoint x: 301, endPoint y: 80, distance: 123.5
click at [301, 80] on div "Users (2) Add User Clear Load Save Save As Field Operator Value Select filter S…" at bounding box center [451, 158] width 301 height 242
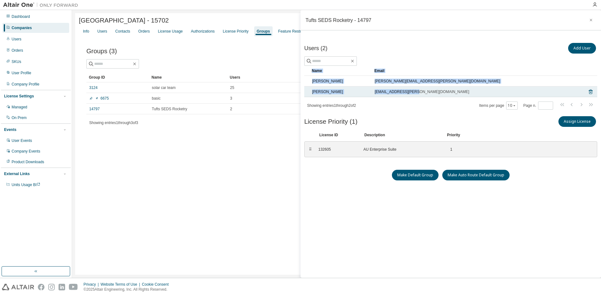
click at [415, 93] on div "[EMAIL_ADDRESS][PERSON_NAME][DOMAIN_NAME]" at bounding box center [478, 91] width 207 height 5
click at [414, 92] on div "[EMAIL_ADDRESS][PERSON_NAME][DOMAIN_NAME]" at bounding box center [478, 91] width 207 height 5
drag, startPoint x: 412, startPoint y: 91, endPoint x: 374, endPoint y: 93, distance: 37.6
click at [374, 93] on td "[EMAIL_ADDRESS][PERSON_NAME][DOMAIN_NAME]" at bounding box center [478, 91] width 212 height 11
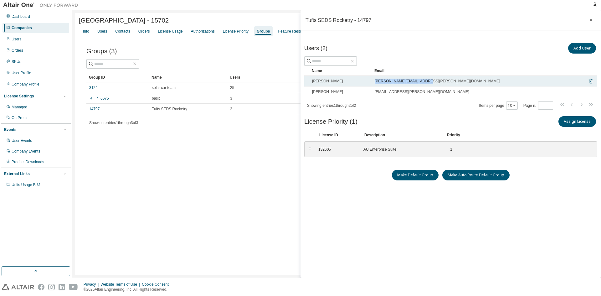
drag, startPoint x: 421, startPoint y: 81, endPoint x: 373, endPoint y: 82, distance: 47.6
click at [373, 82] on td "[PERSON_NAME][EMAIL_ADDRESS][PERSON_NAME][DOMAIN_NAME]" at bounding box center [478, 81] width 212 height 11
